Goal: Information Seeking & Learning: Find specific page/section

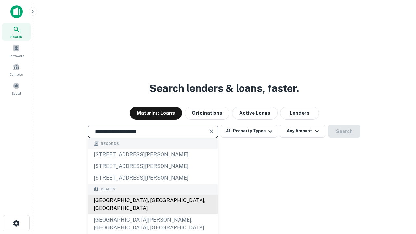
click at [153, 214] on div "[GEOGRAPHIC_DATA], [GEOGRAPHIC_DATA], [GEOGRAPHIC_DATA]" at bounding box center [152, 205] width 129 height 20
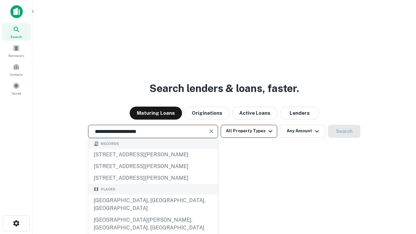
type input "**********"
click at [249, 131] on button "All Property Types" at bounding box center [249, 131] width 57 height 13
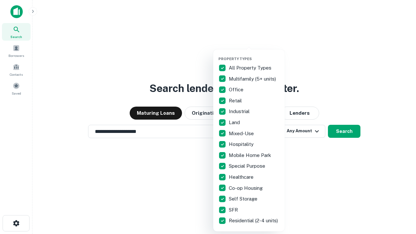
click at [254, 55] on button "button" at bounding box center [255, 55] width 72 height 0
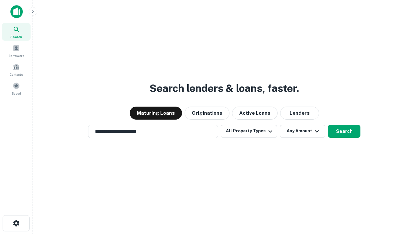
scroll to position [10, 0]
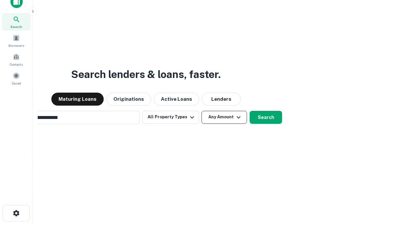
click at [202, 111] on button "Any Amount" at bounding box center [225, 117] width 46 height 13
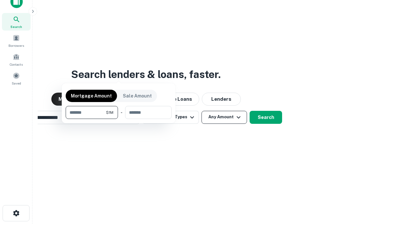
scroll to position [10, 0]
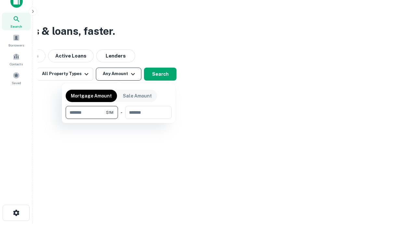
type input "*******"
click at [119, 119] on button "button" at bounding box center [119, 119] width 106 height 0
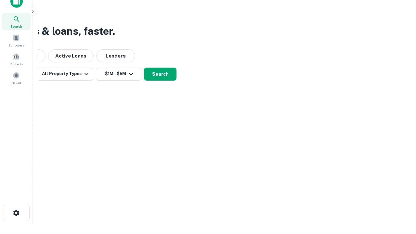
scroll to position [10, 0]
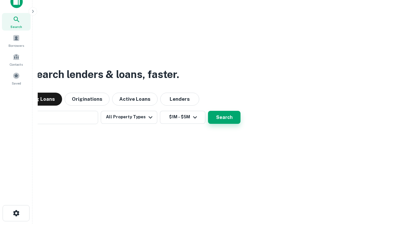
click at [208, 111] on button "Search" at bounding box center [224, 117] width 33 height 13
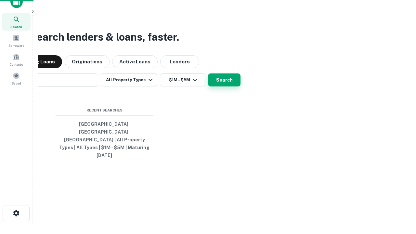
scroll to position [10, 0]
